Goal: Task Accomplishment & Management: Manage account settings

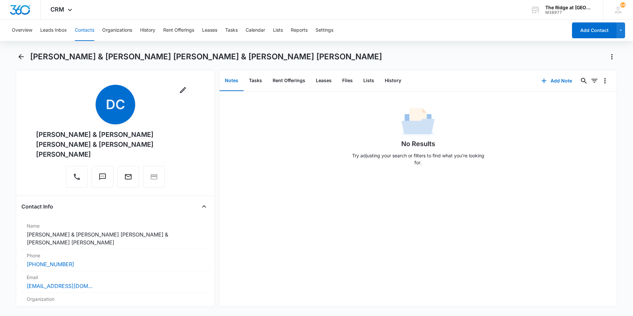
scroll to position [66, 0]
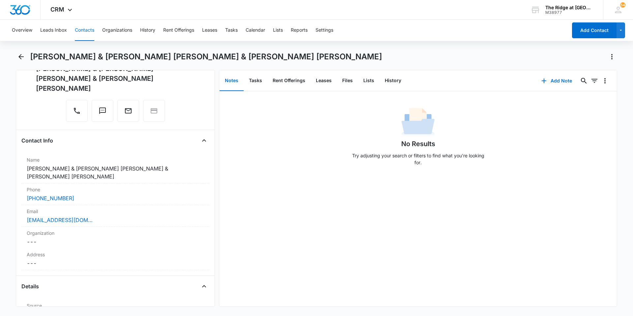
click at [80, 32] on button "Contacts" at bounding box center [84, 30] width 19 height 21
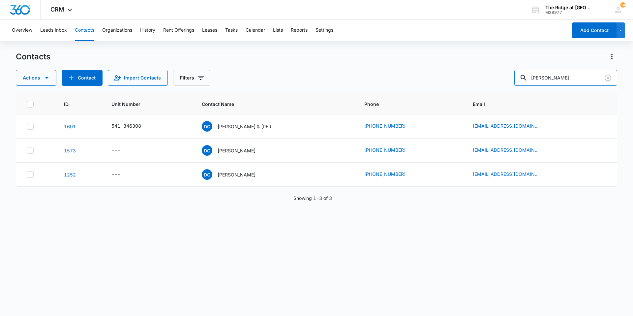
drag, startPoint x: 565, startPoint y: 80, endPoint x: 494, endPoint y: 96, distance: 73.0
click at [493, 99] on div "Contacts Actions Contact Import Contacts Filters [PERSON_NAME] ID Unit Number C…" at bounding box center [316, 183] width 601 height 264
type input "[PERSON_NAME]"
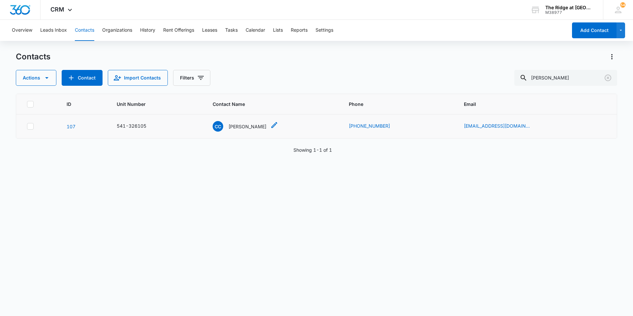
click at [263, 125] on p "[PERSON_NAME]" at bounding box center [247, 126] width 38 height 7
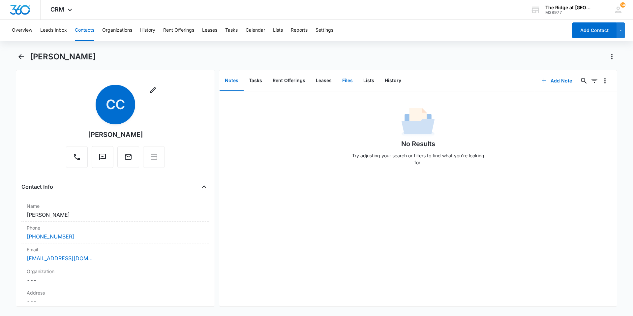
click at [344, 84] on button "Files" at bounding box center [347, 81] width 21 height 20
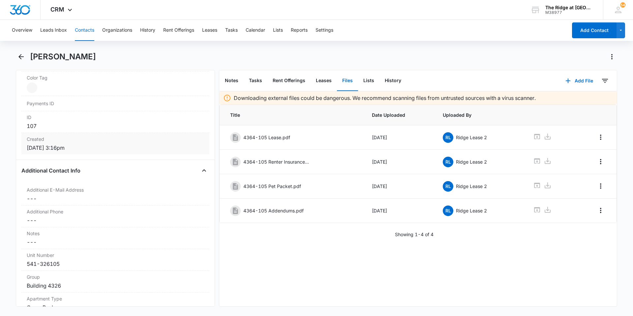
scroll to position [494, 0]
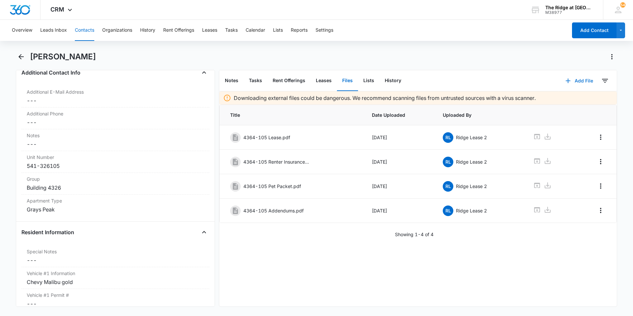
click at [577, 82] on button "Add File" at bounding box center [579, 81] width 41 height 16
click at [568, 101] on div "Upload Files" at bounding box center [570, 102] width 26 height 5
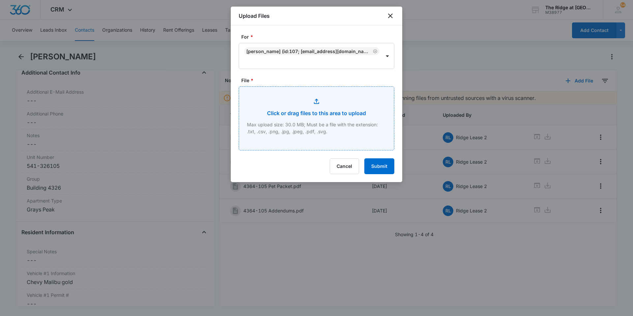
click at [311, 119] on input "File *" at bounding box center [316, 118] width 155 height 63
click at [316, 117] on input "File *" at bounding box center [316, 118] width 155 height 63
type input "C:\fakepath\4364-105 Insurance.pdf"
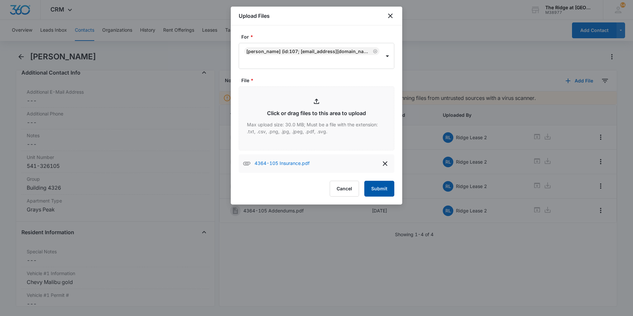
click at [383, 188] on button "Submit" at bounding box center [379, 189] width 30 height 16
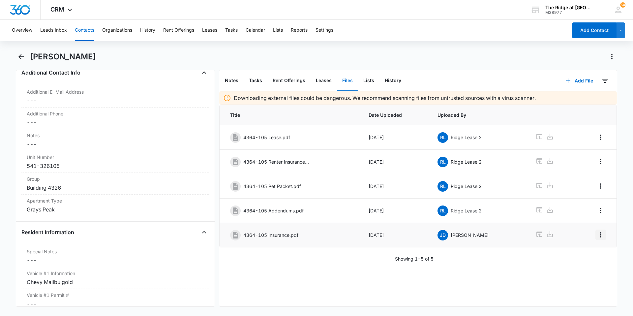
click at [598, 236] on icon "Overflow Menu" at bounding box center [601, 235] width 8 height 8
click at [585, 252] on button "Edit" at bounding box center [585, 253] width 32 height 10
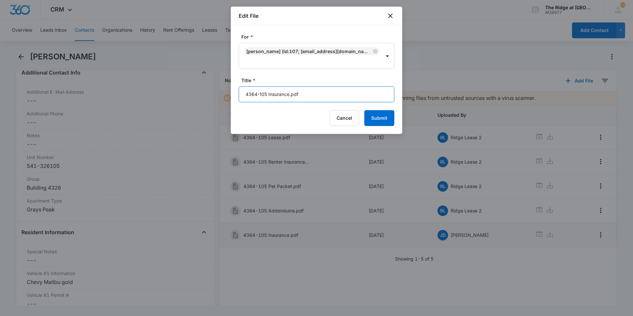
click at [290, 95] on input "4364-105 Insurance.pdf" at bounding box center [317, 94] width 156 height 16
type input "4364-105 Insurance (incorrect).pdf"
click at [381, 120] on button "Submit" at bounding box center [379, 118] width 30 height 16
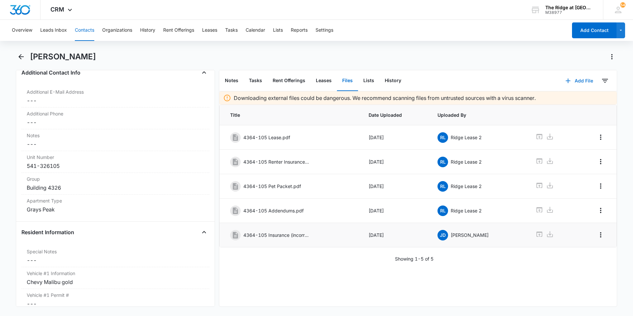
click at [573, 81] on button "Add File" at bounding box center [579, 81] width 41 height 16
click at [569, 101] on div "Upload Files" at bounding box center [570, 102] width 26 height 5
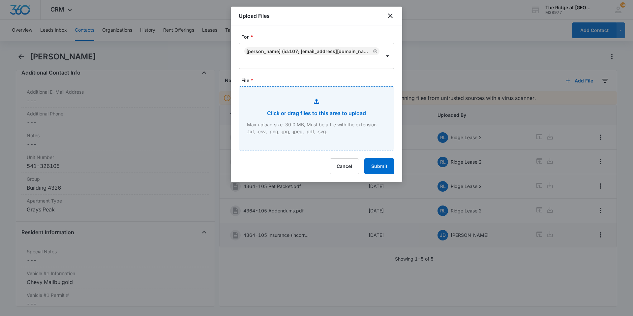
click at [310, 102] on input "File *" at bounding box center [316, 118] width 155 height 63
type input "C:\fakepath\4364-105 Insurance.pdf"
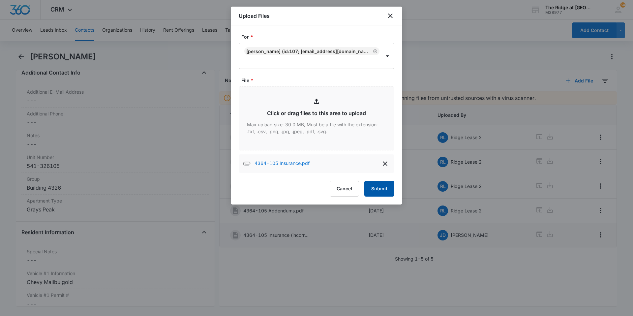
click at [376, 191] on button "Submit" at bounding box center [379, 189] width 30 height 16
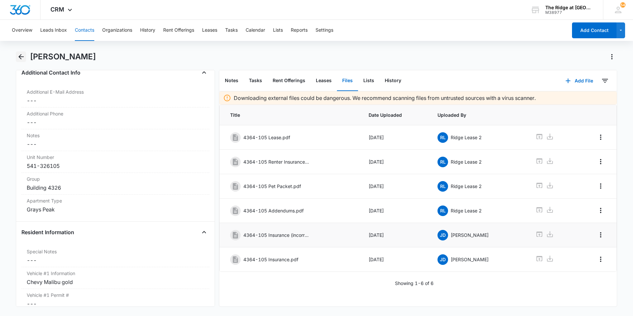
click at [20, 57] on icon "Back" at bounding box center [20, 56] width 5 height 5
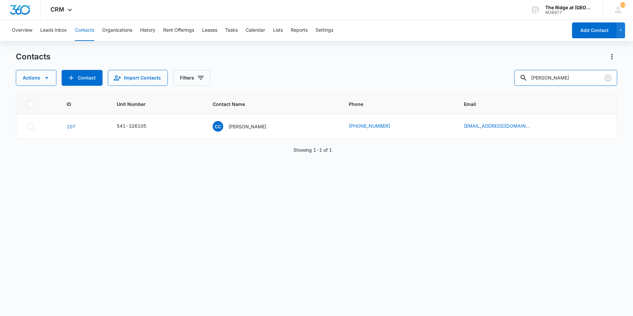
drag, startPoint x: 579, startPoint y: 75, endPoint x: 520, endPoint y: 87, distance: 60.6
click at [520, 87] on div "Contacts Actions Contact Import Contacts Filters [PERSON_NAME] ID Unit Number C…" at bounding box center [316, 183] width 601 height 264
type input "[PERSON_NAME]"
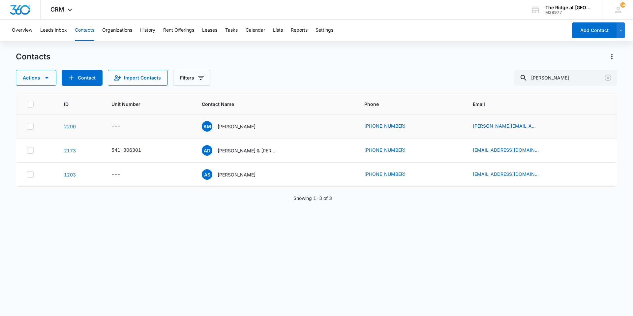
click at [185, 126] on div "---" at bounding box center [148, 126] width 74 height 8
click at [211, 125] on span "AM" at bounding box center [207, 126] width 11 height 11
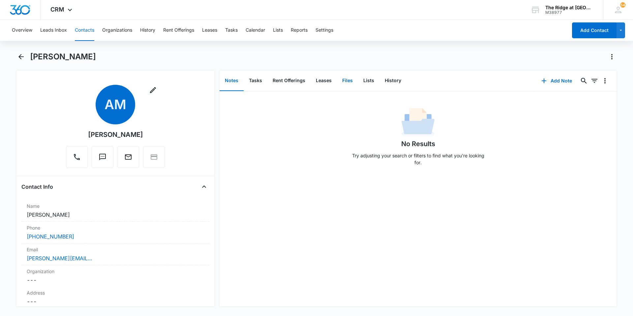
click at [341, 81] on button "Files" at bounding box center [347, 81] width 21 height 20
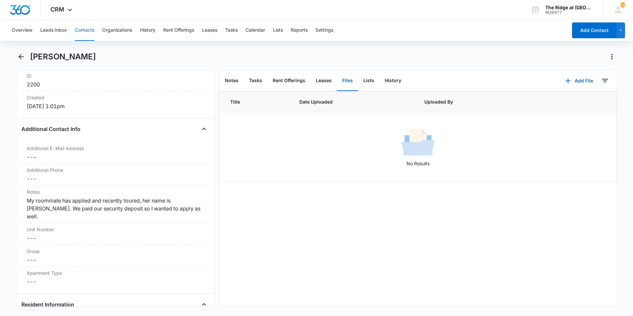
scroll to position [494, 0]
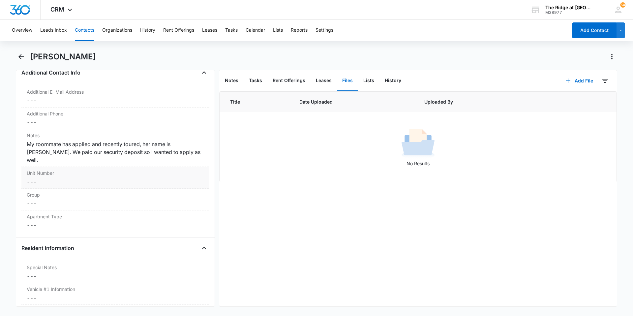
click at [42, 178] on dd "Cancel Save Changes ---" at bounding box center [115, 182] width 177 height 8
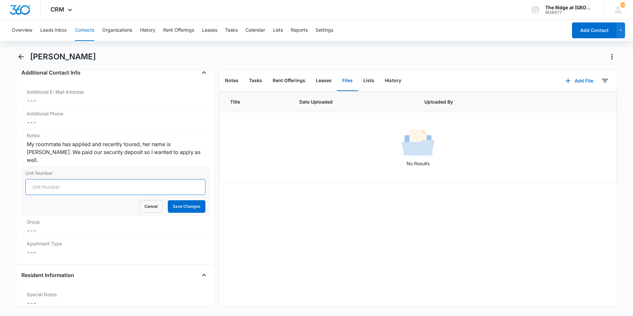
click at [63, 179] on input "Unit Number" at bounding box center [115, 187] width 180 height 16
type input "541-306301"
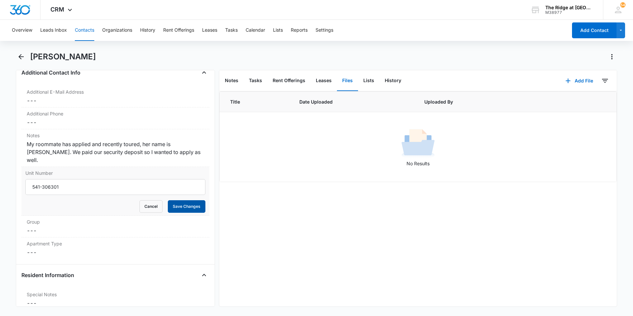
click at [180, 200] on button "Save Changes" at bounding box center [187, 206] width 38 height 13
